Goal: Contribute content

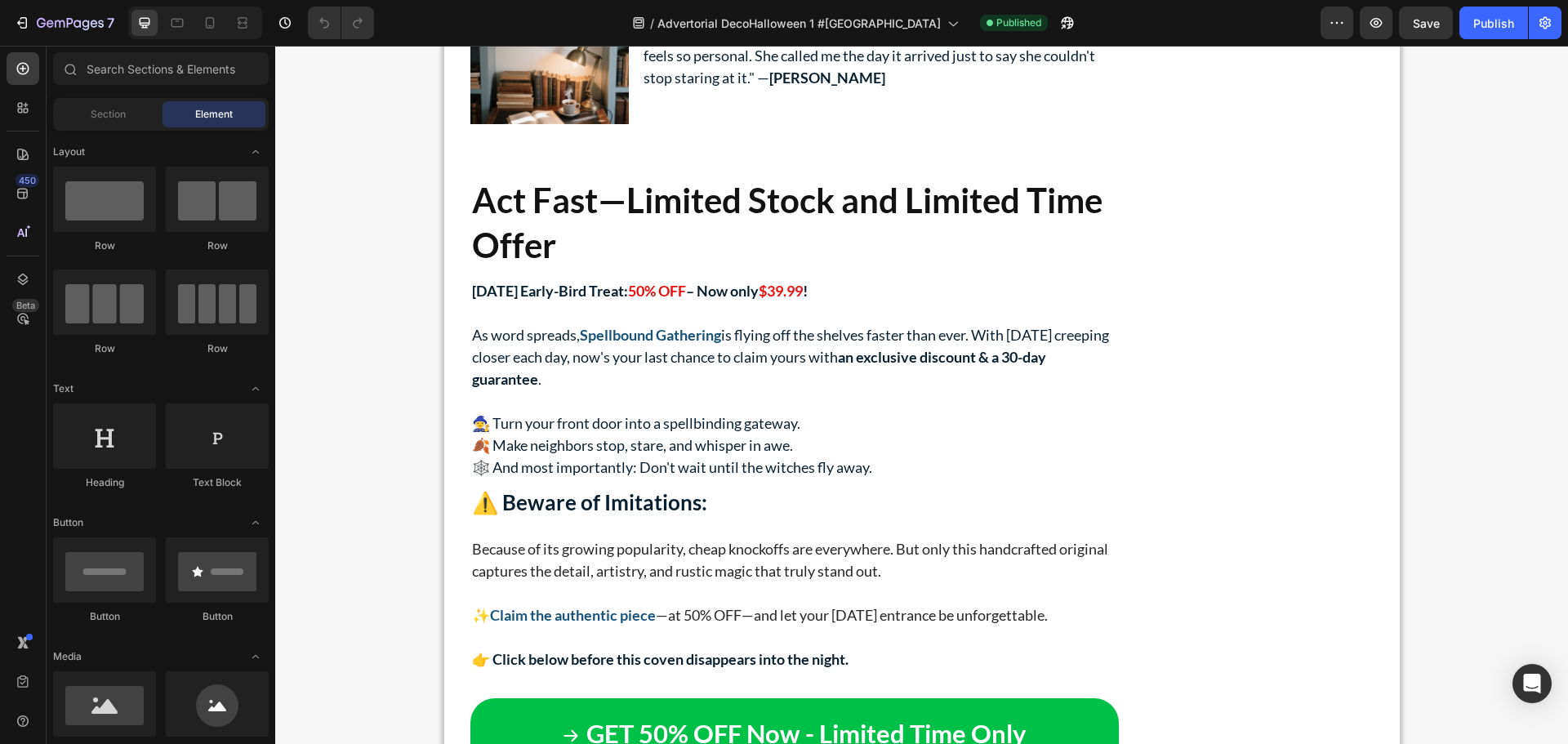
scroll to position [6465, 0]
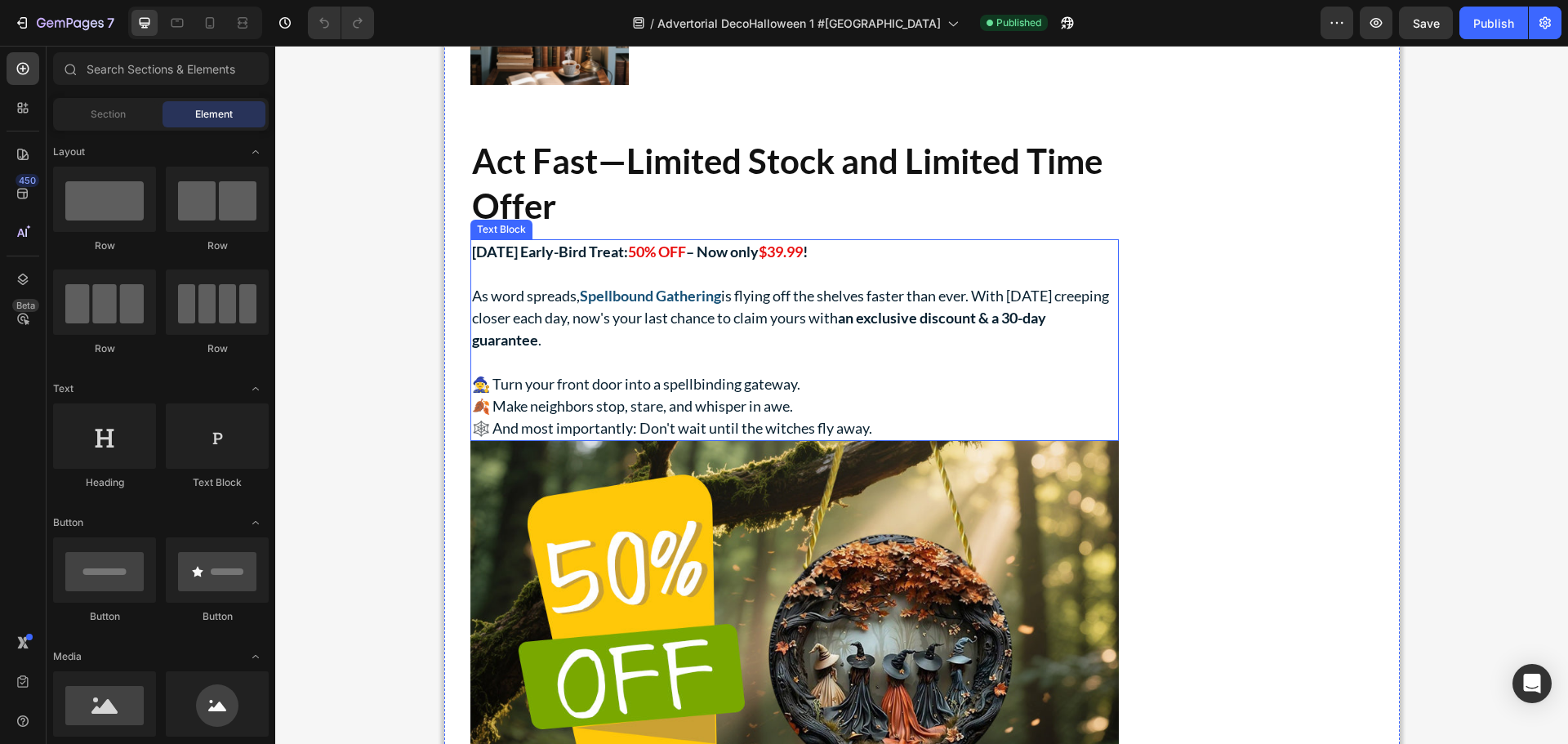
drag, startPoint x: 816, startPoint y: 301, endPoint x: 815, endPoint y: 292, distance: 9.1
click at [803, 261] on strong "$39.99" at bounding box center [781, 251] width 44 height 18
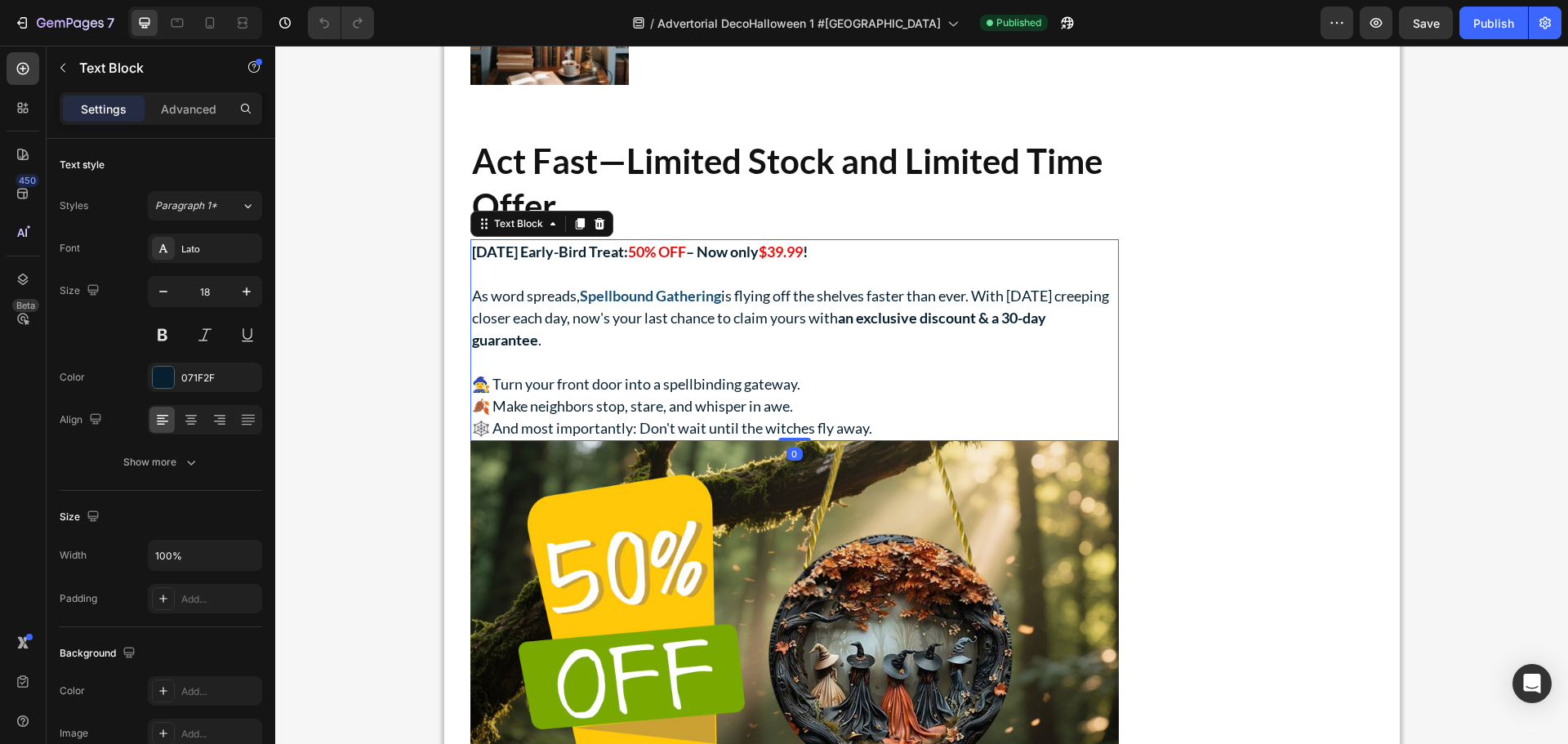
click at [803, 261] on strong "$39.99" at bounding box center [781, 251] width 44 height 18
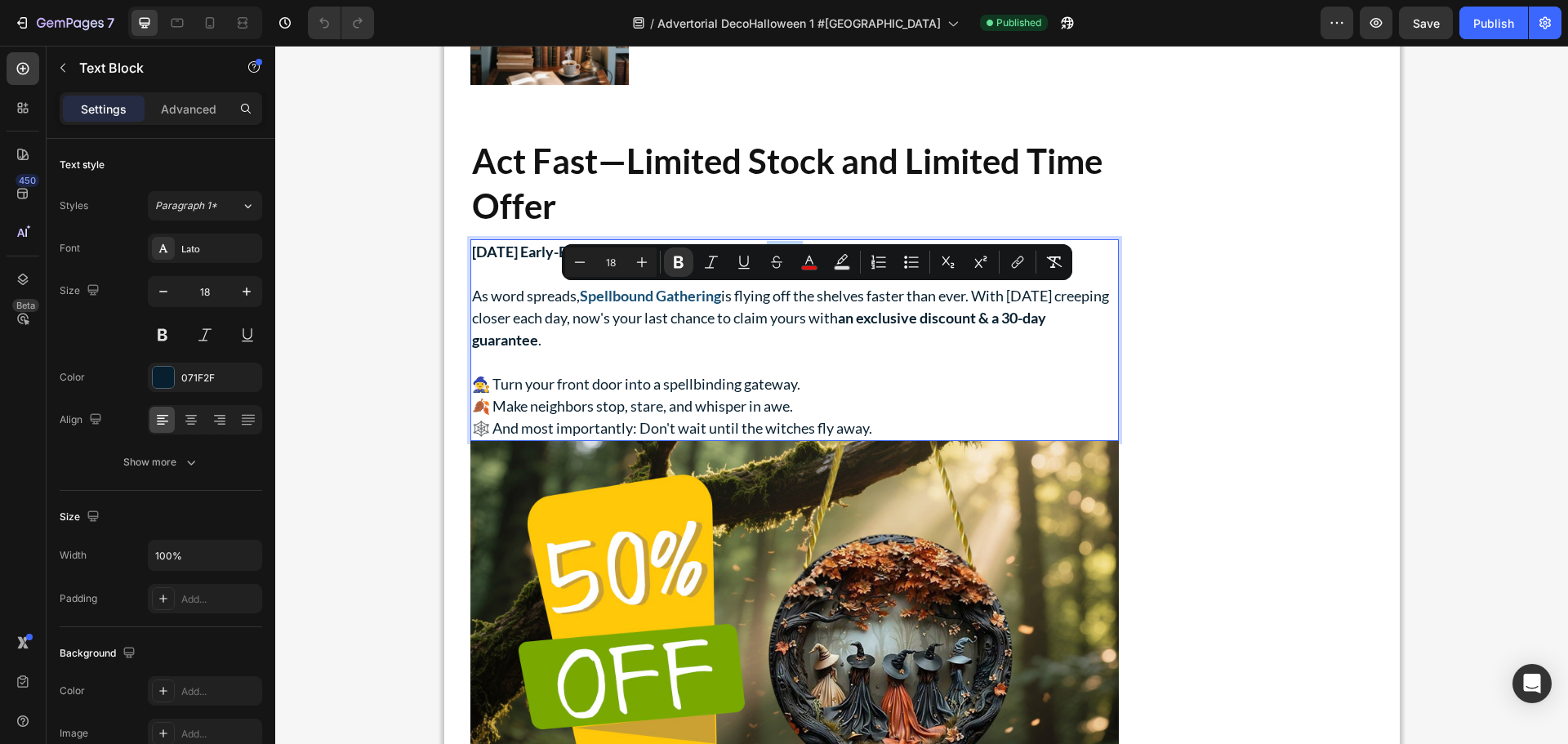
drag, startPoint x: 835, startPoint y: 296, endPoint x: 795, endPoint y: 298, distance: 40.0
click at [795, 261] on strong "$39.99" at bounding box center [781, 251] width 44 height 18
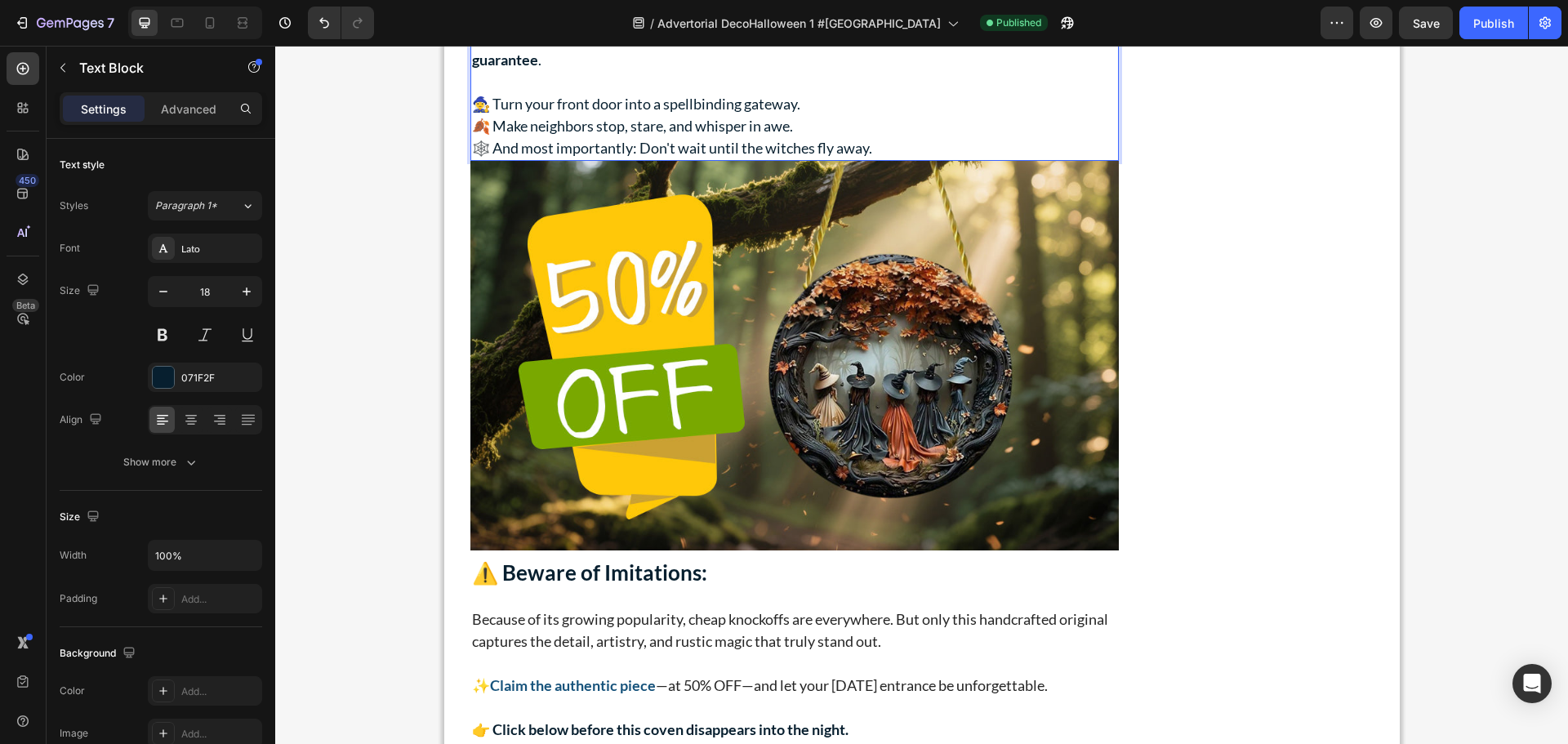
scroll to position [6791, 0]
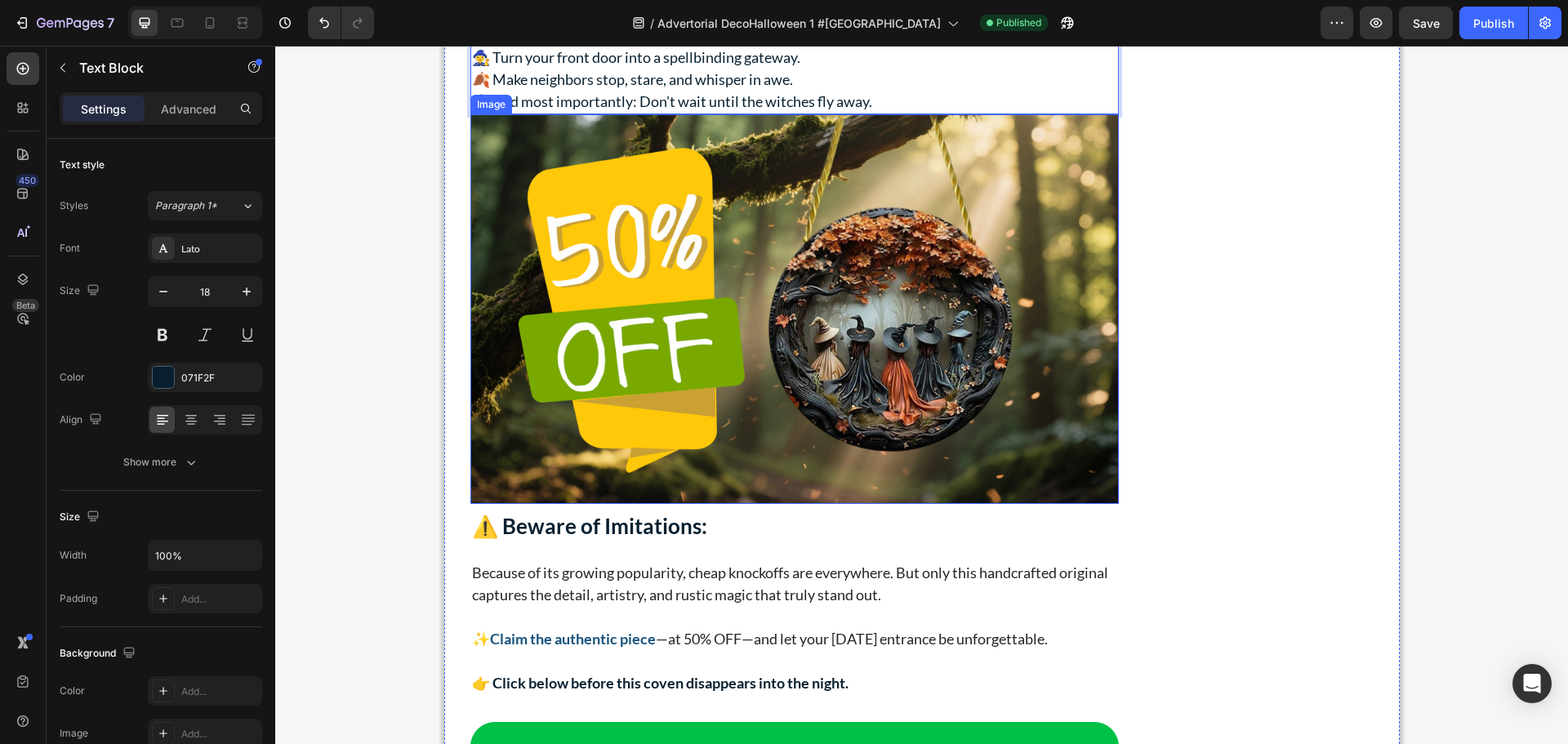
click at [794, 319] on img at bounding box center [795, 309] width 648 height 389
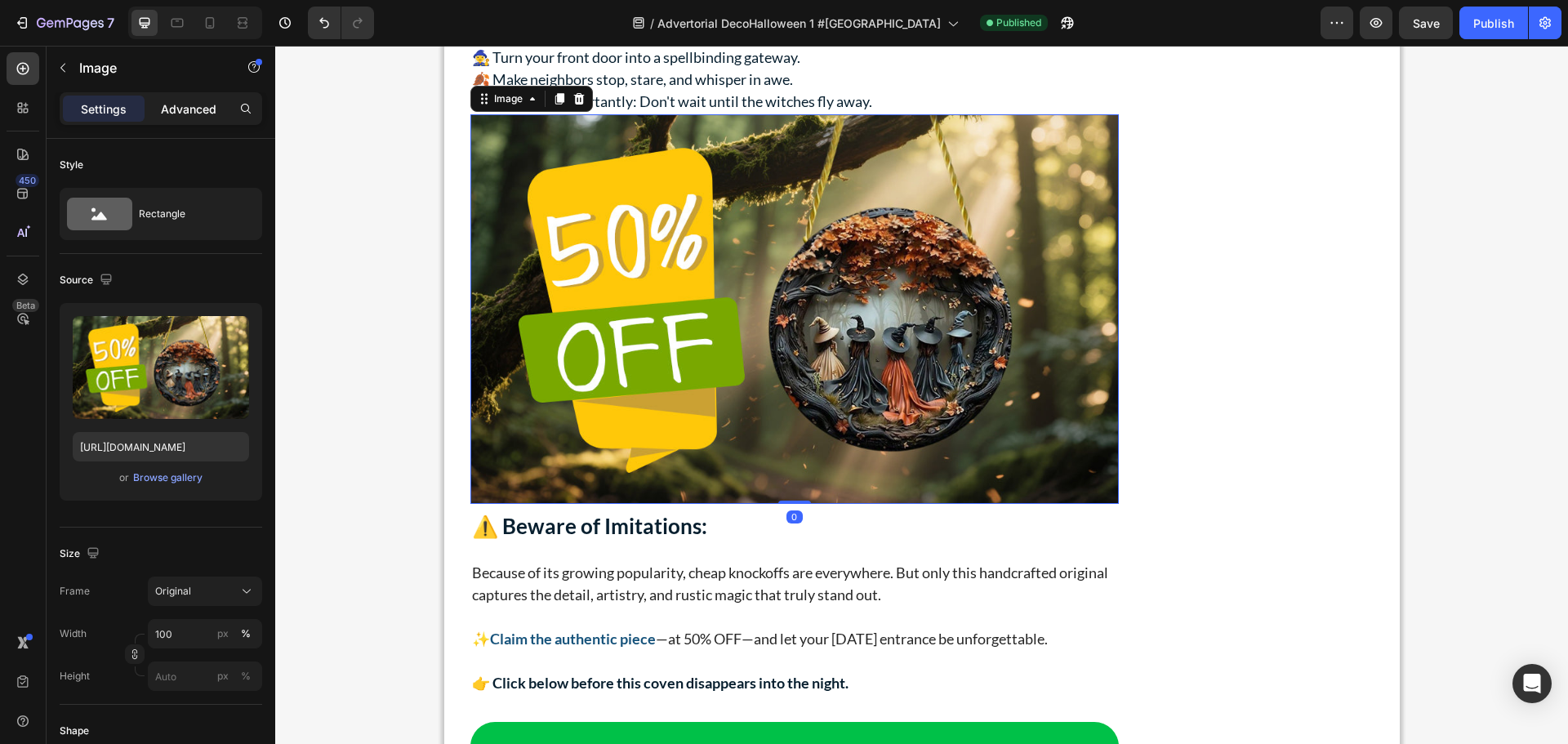
click at [198, 112] on p "Advanced" at bounding box center [188, 109] width 56 height 17
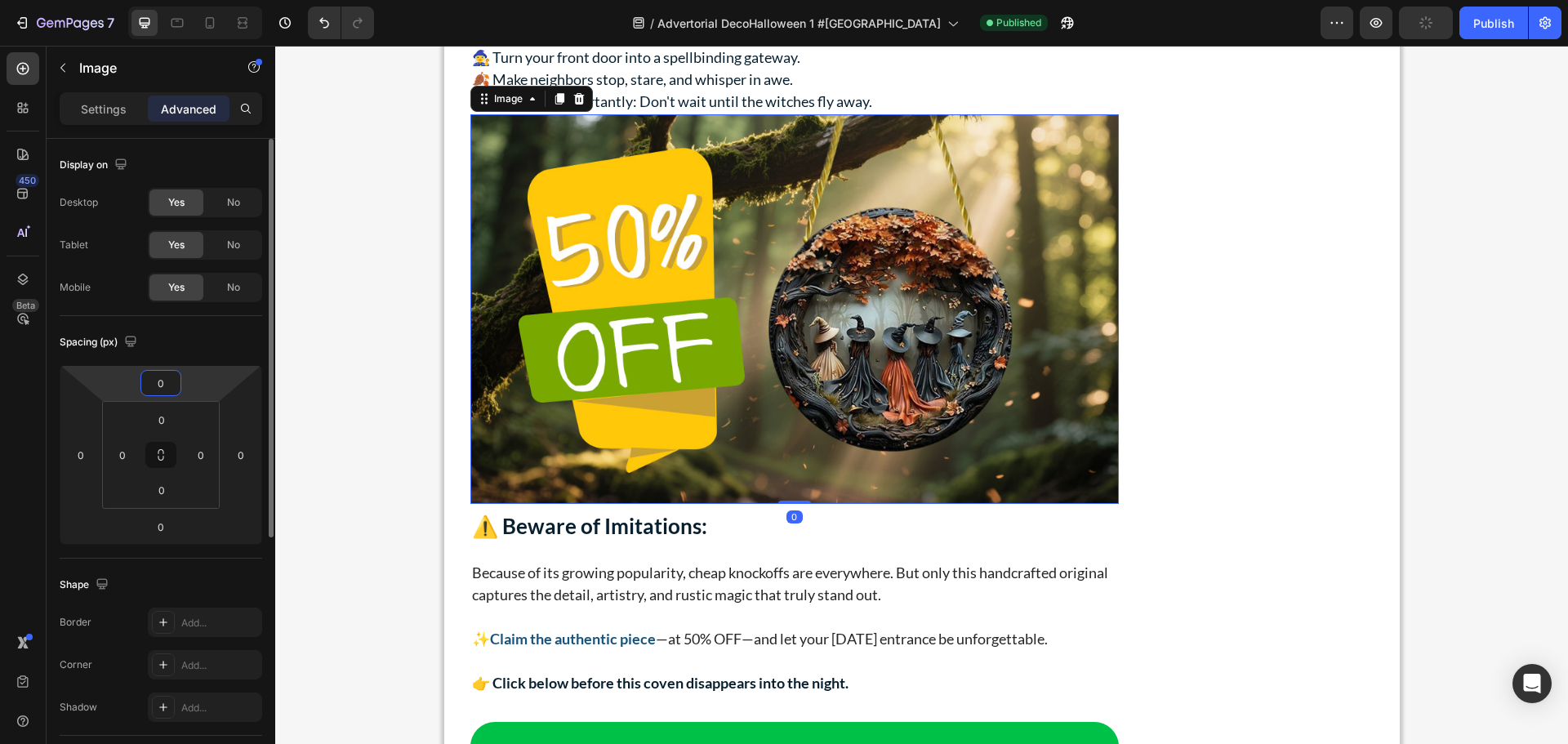
drag, startPoint x: 160, startPoint y: 385, endPoint x: 146, endPoint y: 381, distance: 14.6
click at [146, 381] on input "0" at bounding box center [161, 383] width 33 height 25
drag, startPoint x: 163, startPoint y: 379, endPoint x: 146, endPoint y: 380, distance: 17.0
click at [146, 380] on input "0" at bounding box center [161, 383] width 33 height 25
type input "10"
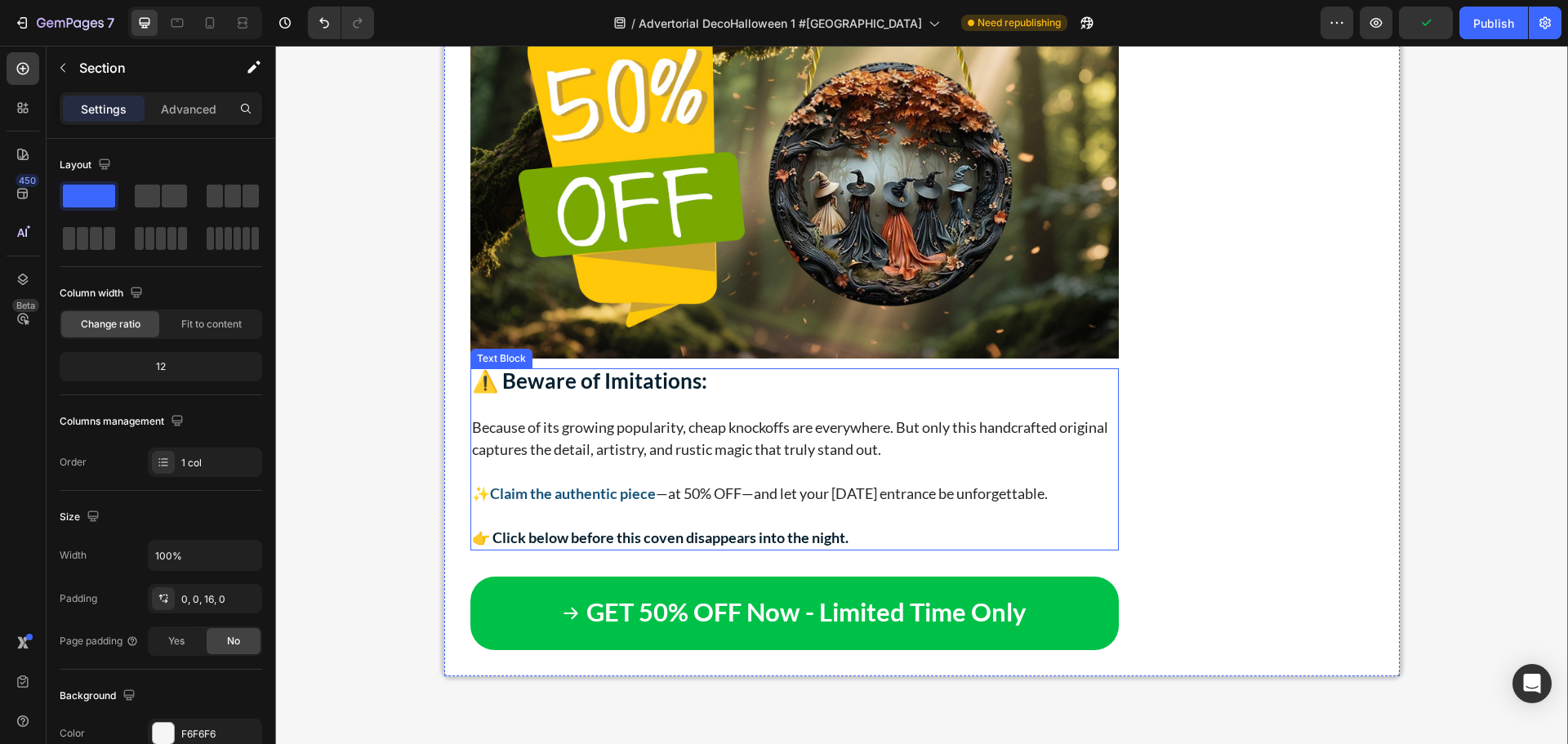
scroll to position [7037, 0]
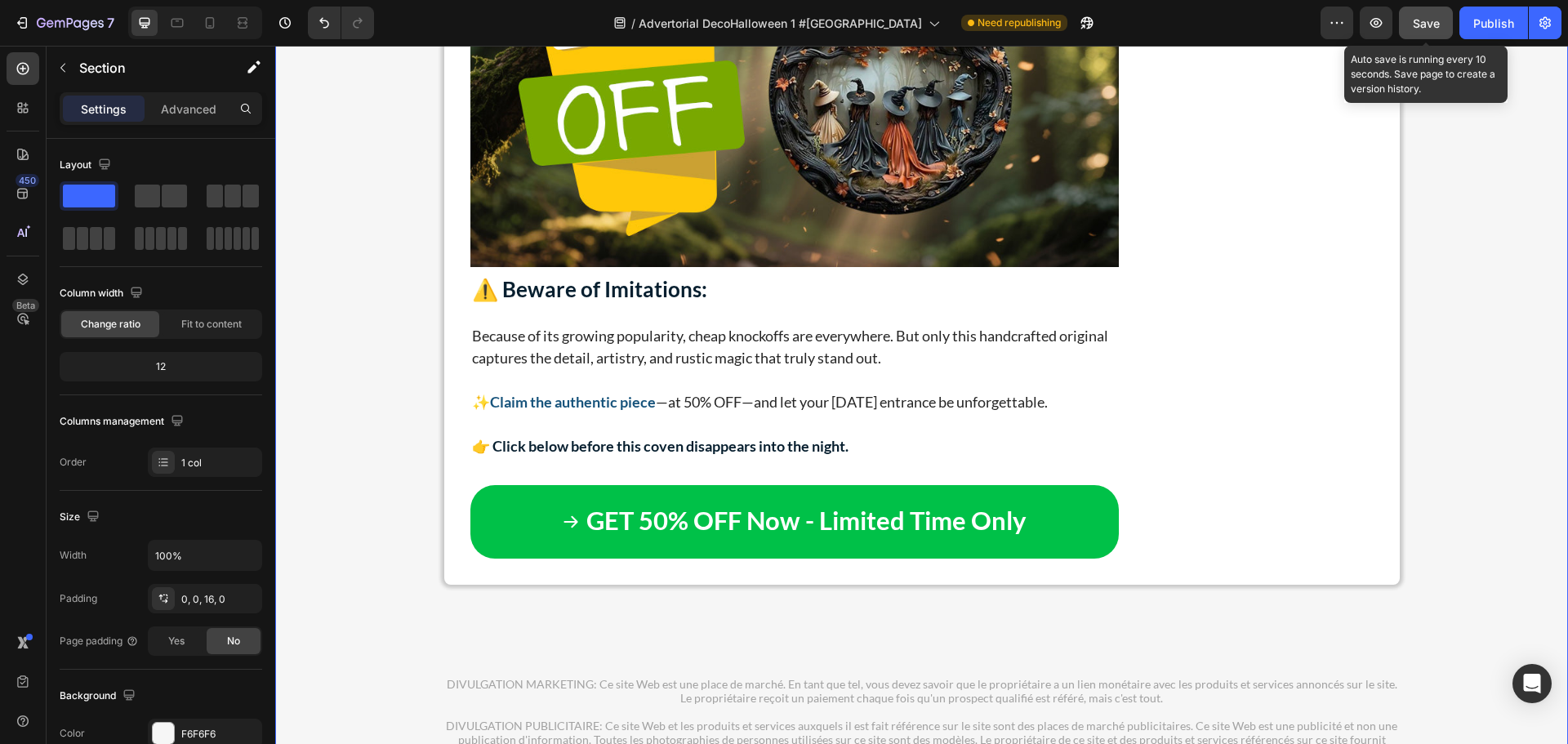
click at [1422, 21] on span "Save" at bounding box center [1426, 23] width 27 height 14
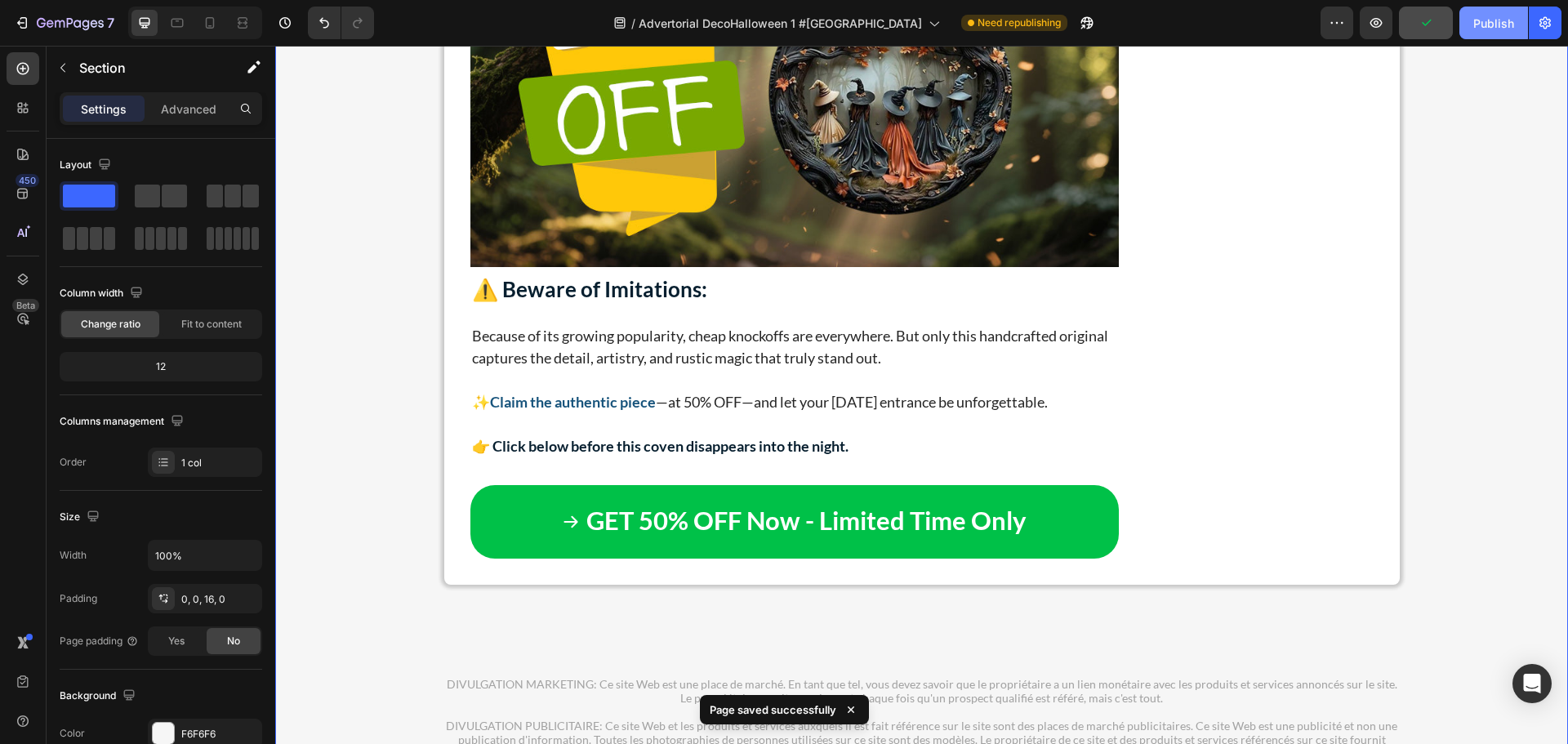
click at [1499, 24] on div "Publish" at bounding box center [1493, 24] width 41 height 17
